Goal: Browse casually

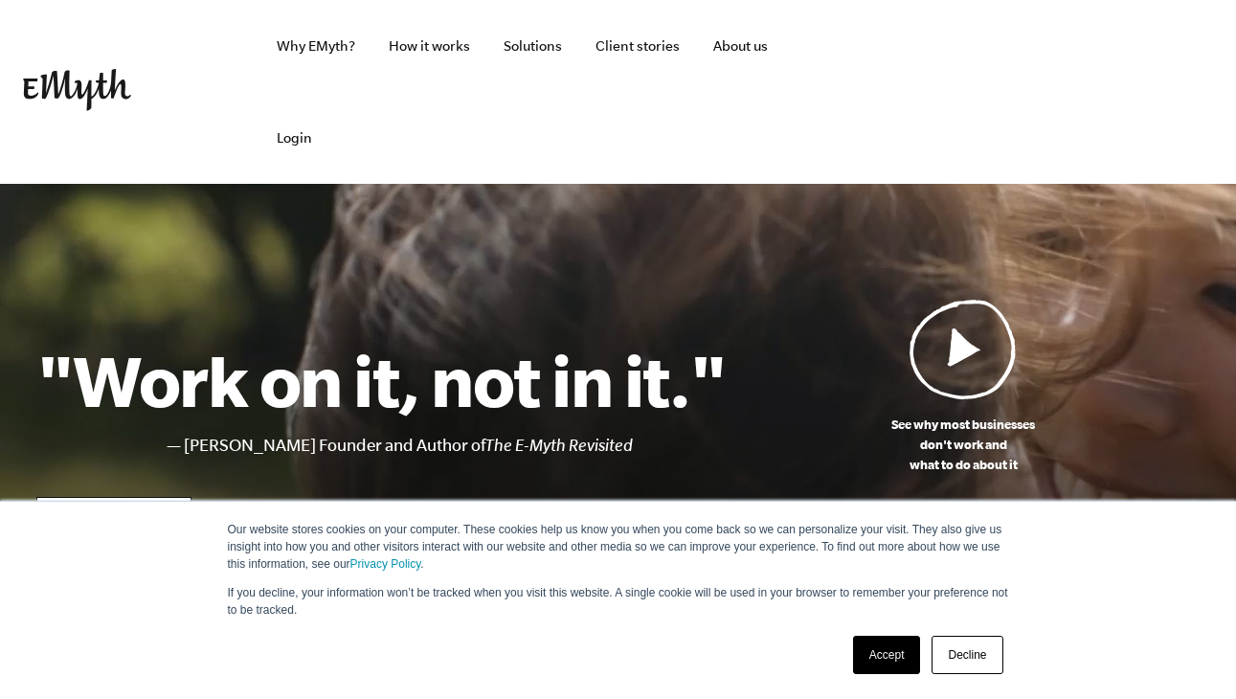
click at [964, 347] on img at bounding box center [963, 349] width 107 height 101
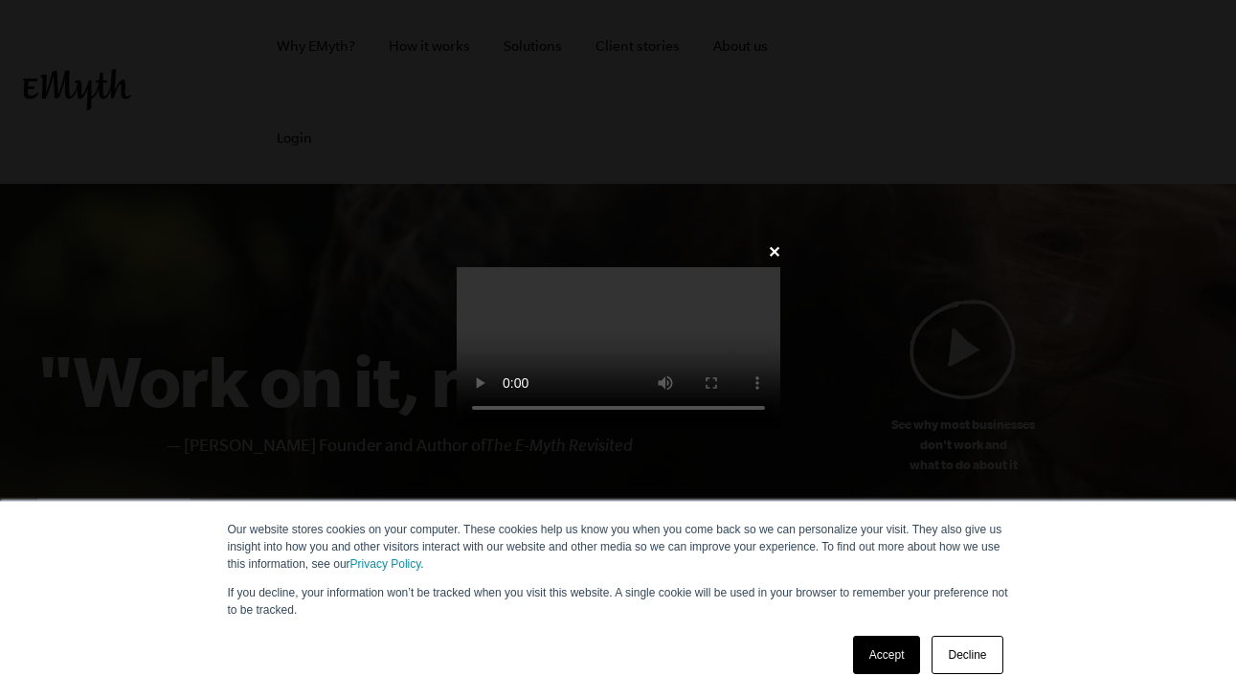
click at [964, 652] on link "Decline" at bounding box center [967, 655] width 71 height 38
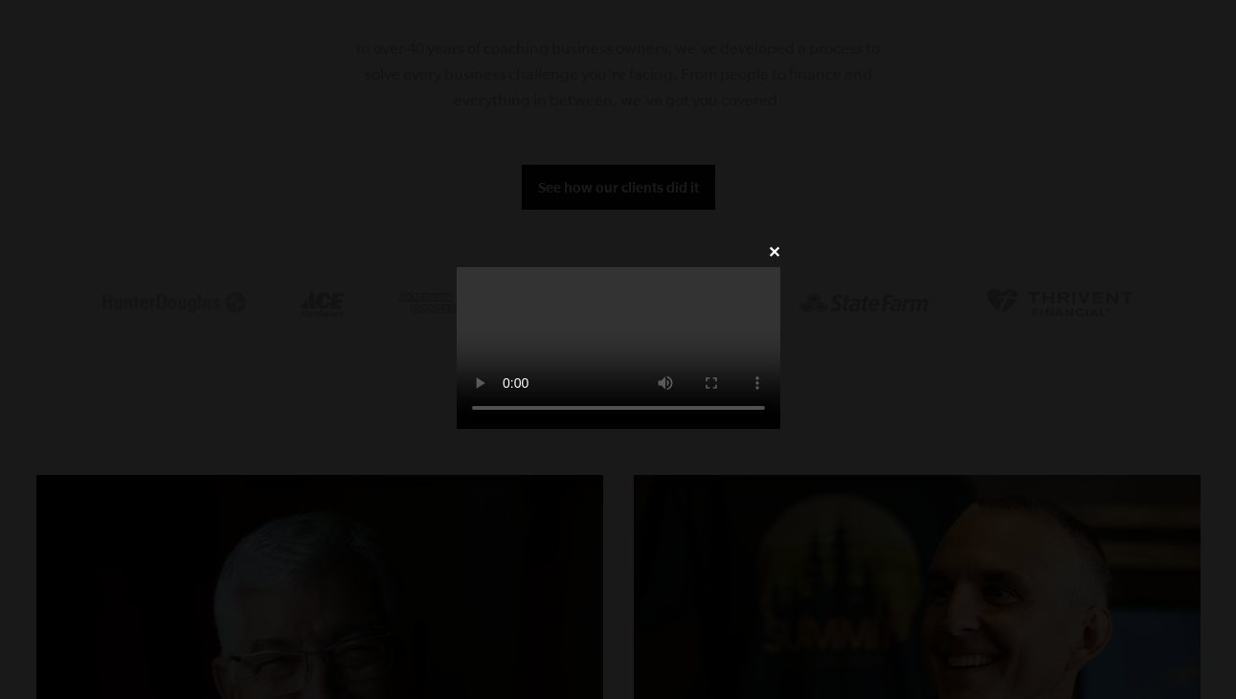
scroll to position [1586, 0]
